Goal: Communication & Community: Answer question/provide support

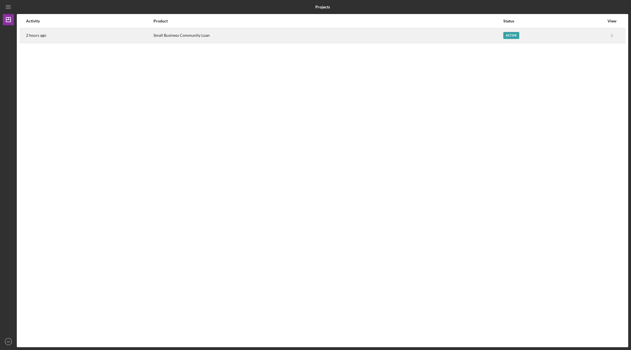
click at [440, 33] on div "Small Business Community Loan" at bounding box center [329, 36] width 350 height 14
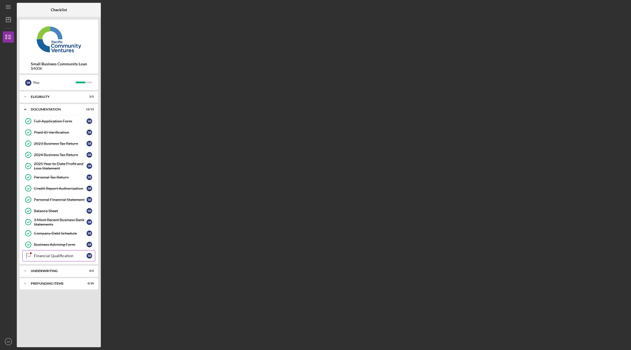
click at [40, 254] on div "Financial Qualification" at bounding box center [60, 255] width 53 height 4
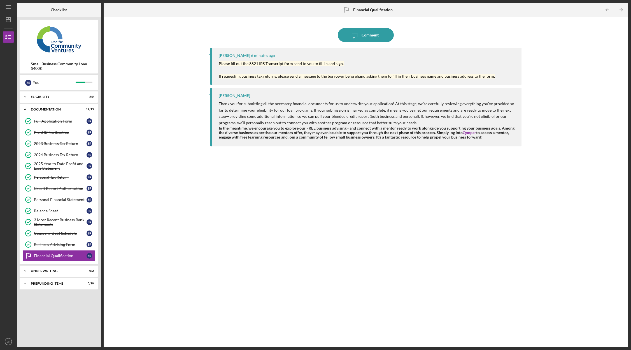
click at [255, 88] on div "Raymond Ko Thank you for submitting all the necessary financial documents for u…" at bounding box center [366, 117] width 312 height 59
click at [215, 62] on div "Raymond Ko 6 minutes ago Please fill out the 8821 IRS Transcript form send to y…" at bounding box center [366, 66] width 312 height 37
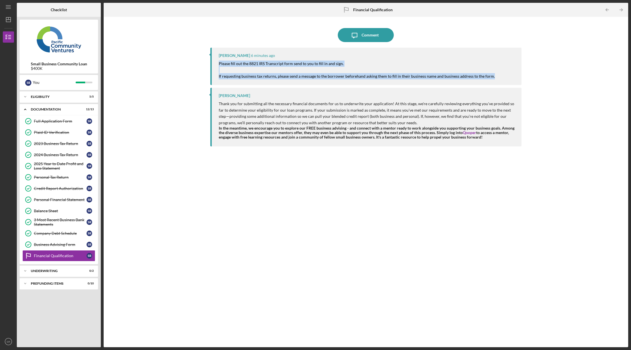
drag, startPoint x: 215, startPoint y: 62, endPoint x: 507, endPoint y: 80, distance: 292.3
click at [507, 80] on div "Raymond Ko 6 minutes ago Please fill out the 8821 IRS Transcript form send to y…" at bounding box center [366, 66] width 312 height 37
copy mark "Please fill out the 8821 IRS Transcript form send to you to fill in and sign. I…"
click at [498, 63] on div "Please fill out the 8821 IRS Transcript form send to you to fill in and sign. I…" at bounding box center [368, 70] width 298 height 19
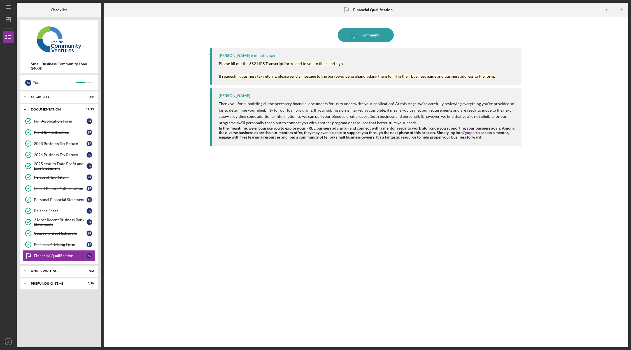
click at [534, 67] on div "Icon/Message Comment Raymond Ko 6 minutes ago Please fill out the 8821 IRS Tran…" at bounding box center [366, 182] width 519 height 325
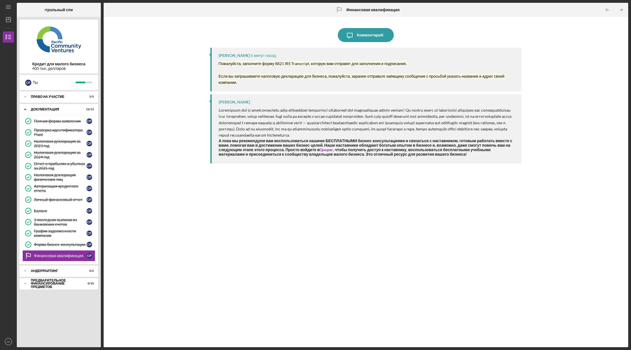
click at [274, 67] on p "Пожалуйста, заполните форму 8821 IRS Transcript, которую вам отправят для запол…" at bounding box center [368, 73] width 298 height 25
click at [274, 65] on font "Пожалуйста, заполните форму 8821 IRS Transcript, которую вам отправят для запол…" at bounding box center [313, 63] width 188 height 5
drag, startPoint x: 276, startPoint y: 62, endPoint x: 310, endPoint y: 64, distance: 34.2
click at [310, 64] on font "Пожалуйста, заполните форму 8821 IRS Transcript, которую вам отправят для запол…" at bounding box center [313, 63] width 188 height 5
copy font "8821 IRS Transcript"
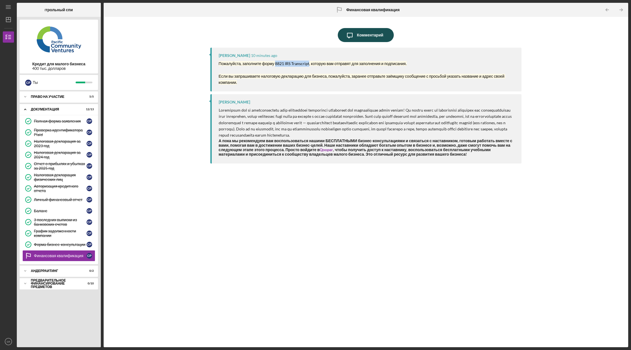
click at [357, 36] on font "Комментарий" at bounding box center [370, 35] width 26 height 5
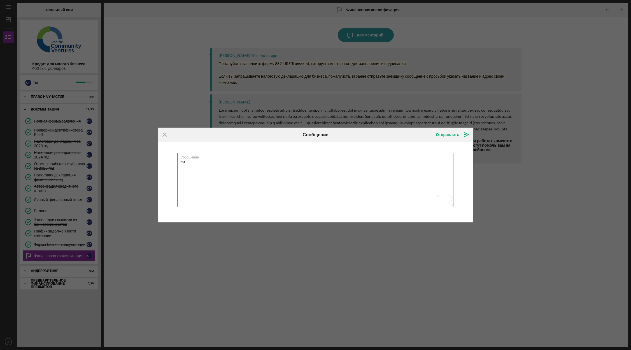
type textarea "е"
type textarea "This one chrome-extension://efaidnbmnnnibpcajpcglclefindmkaj/[URL][DOMAIN_NAME]…"
click at [464, 138] on icon "Icon/icon-invite-send" at bounding box center [467, 135] width 14 height 14
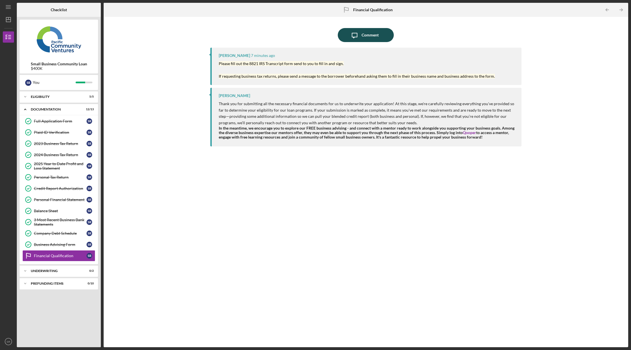
click at [365, 41] on div "Comment" at bounding box center [370, 35] width 17 height 14
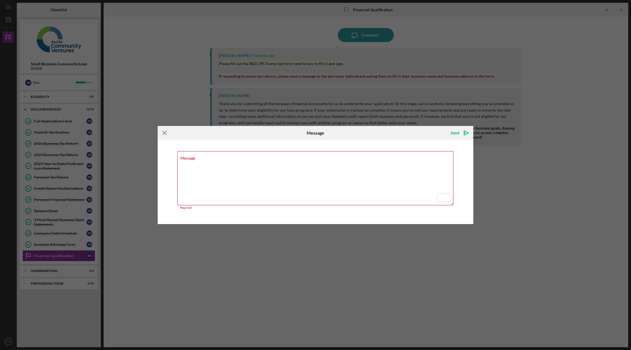
click at [166, 134] on icon "Icon/Menu Close" at bounding box center [165, 133] width 14 height 14
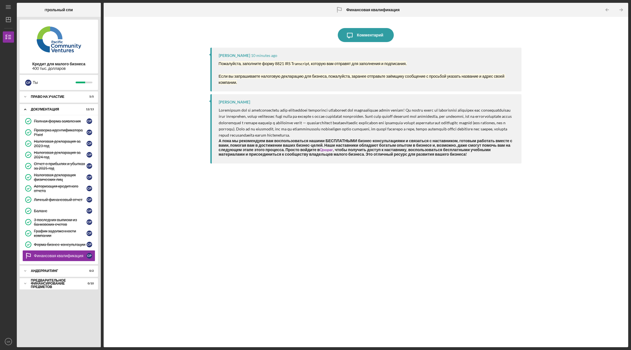
click at [220, 70] on p "Пожалуйста, заполните форму 8821 IRS Transcript, которую вам отправят для запол…" at bounding box center [368, 73] width 298 height 25
drag, startPoint x: 276, startPoint y: 63, endPoint x: 310, endPoint y: 63, distance: 33.6
click at [310, 63] on font "Пожалуйста, заполните форму 8821 IRS Transcript, которую вам отправят для запол…" at bounding box center [313, 63] width 188 height 5
copy font "8821 IRS Transcript"
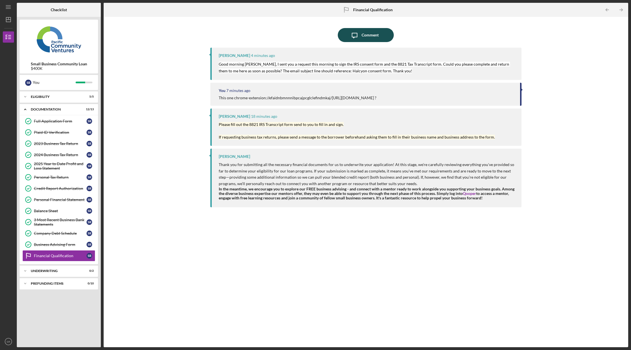
click at [365, 40] on div "Comment" at bounding box center [370, 35] width 17 height 14
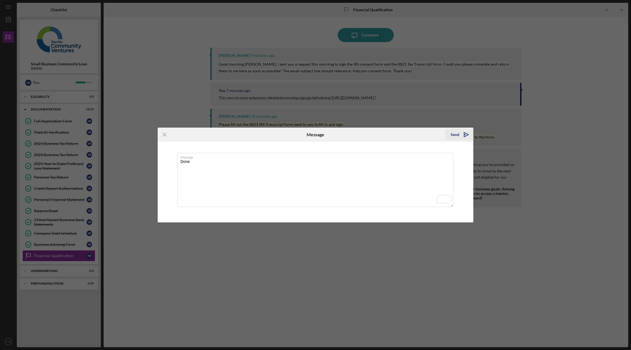
type textarea "Done"
click at [457, 135] on div "Send" at bounding box center [455, 134] width 9 height 11
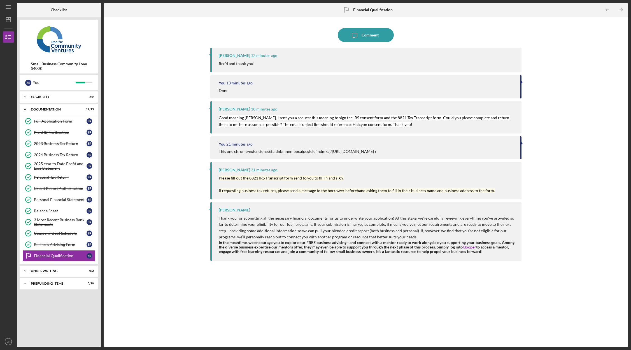
click at [147, 186] on div "Icon/Message Comment [PERSON_NAME] 12 minutes ago Rec'd and thank you! You 13 m…" at bounding box center [366, 182] width 519 height 325
